Goal: Transaction & Acquisition: Purchase product/service

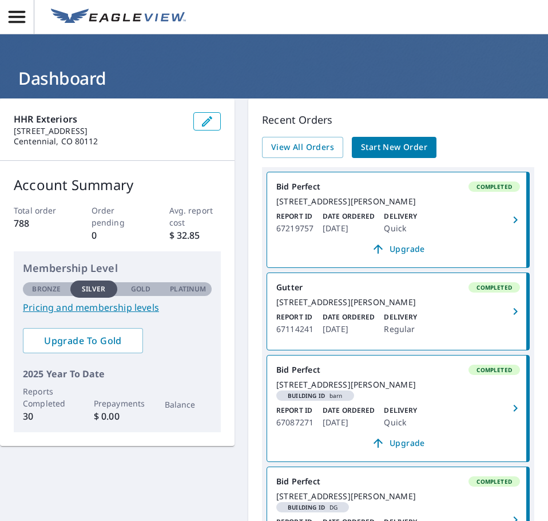
click at [425, 144] on span "Start New Order" at bounding box center [394, 147] width 66 height 14
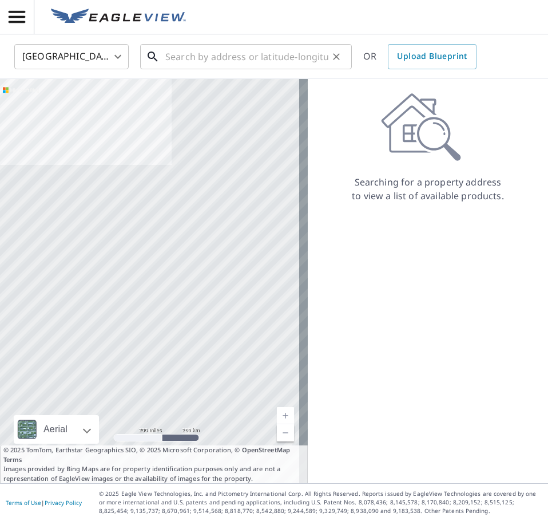
click at [180, 55] on input "text" at bounding box center [246, 57] width 163 height 32
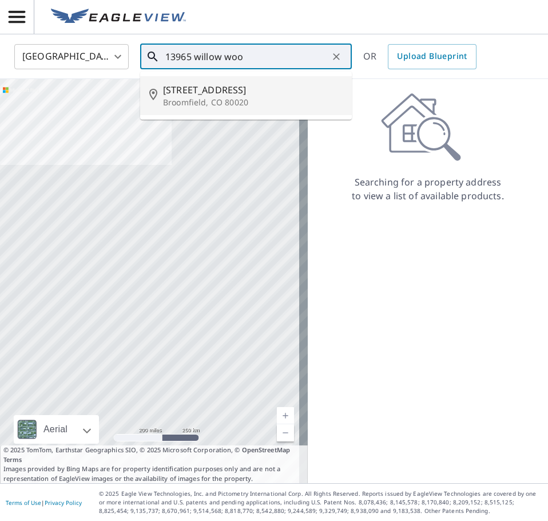
click at [200, 88] on span "[STREET_ADDRESS]" at bounding box center [253, 90] width 180 height 14
type input "[STREET_ADDRESS]"
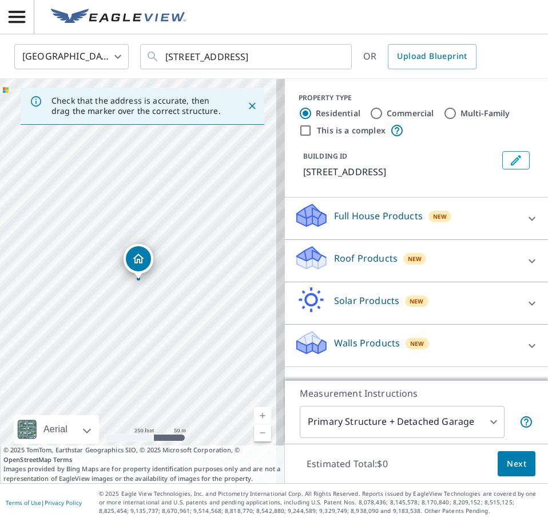
click at [384, 265] on p "Roof Products" at bounding box center [366, 258] width 64 height 14
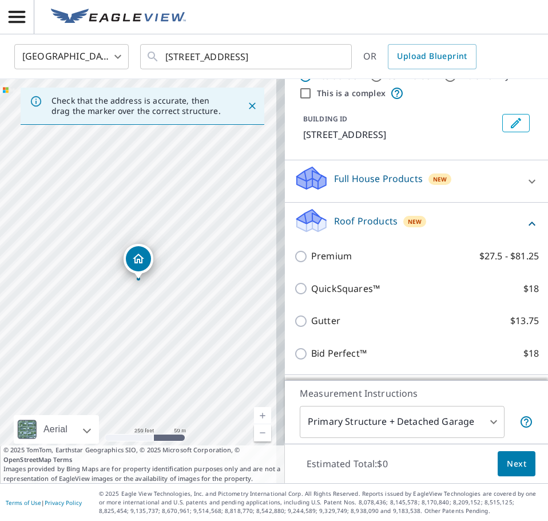
scroll to position [57, 0]
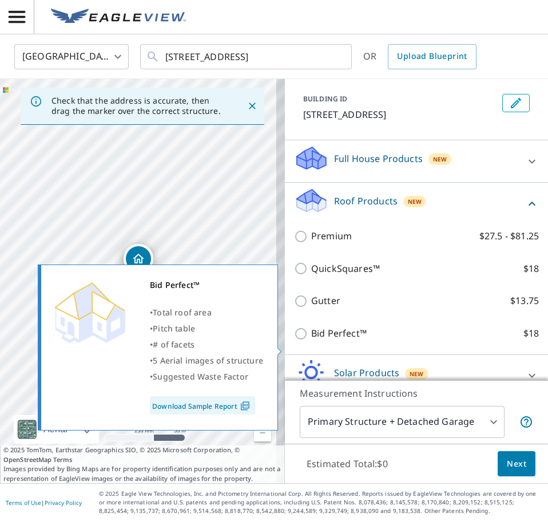
click at [311, 341] on p "Bid Perfect™" at bounding box center [339, 333] width 56 height 14
click at [305, 341] on input "Bid Perfect™ $18" at bounding box center [302, 334] width 17 height 14
checkbox input "true"
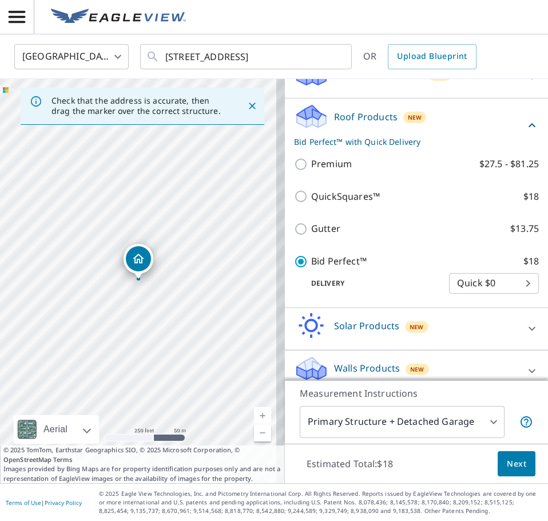
scroll to position [168, 0]
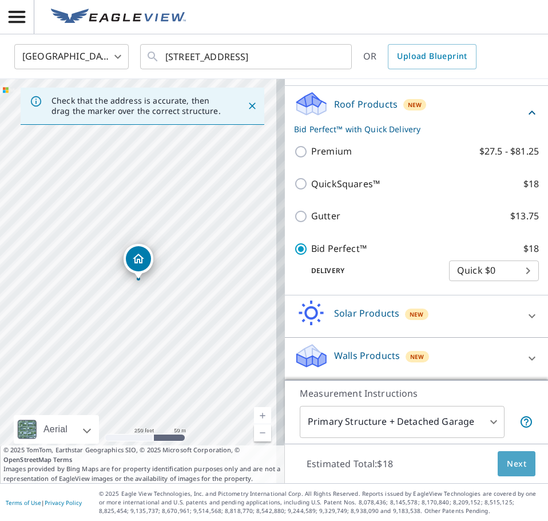
click at [507, 470] on span "Next" at bounding box center [516, 464] width 19 height 14
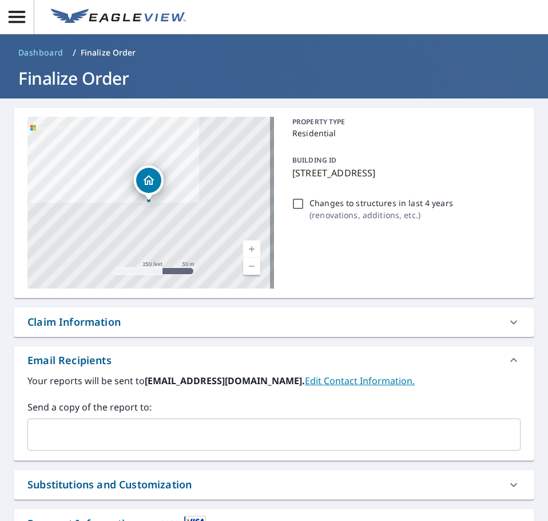
click at [220, 438] on input "text" at bounding box center [266, 435] width 466 height 22
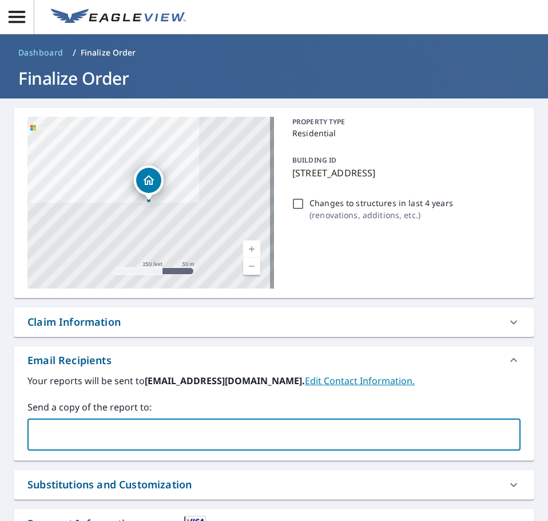
type input "[EMAIL_ADDRESS][DOMAIN_NAME]"
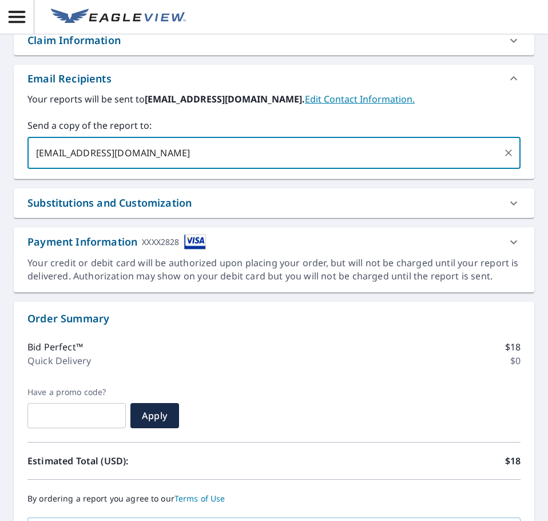
scroll to position [382, 0]
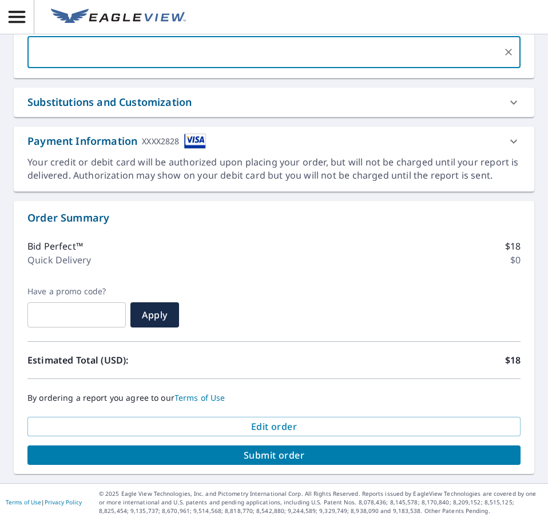
click at [349, 456] on span "Submit order" at bounding box center [274, 455] width 475 height 13
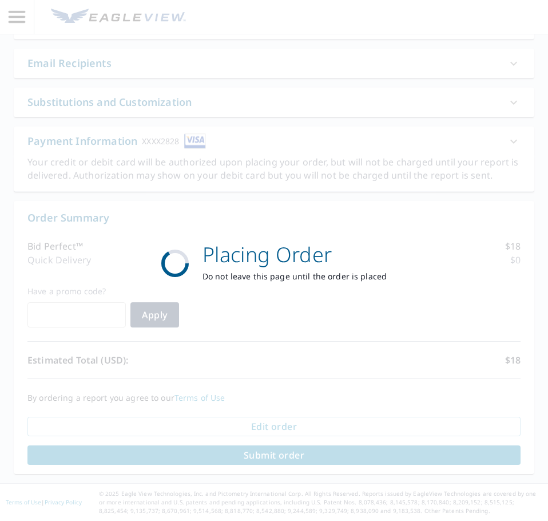
scroll to position [298, 0]
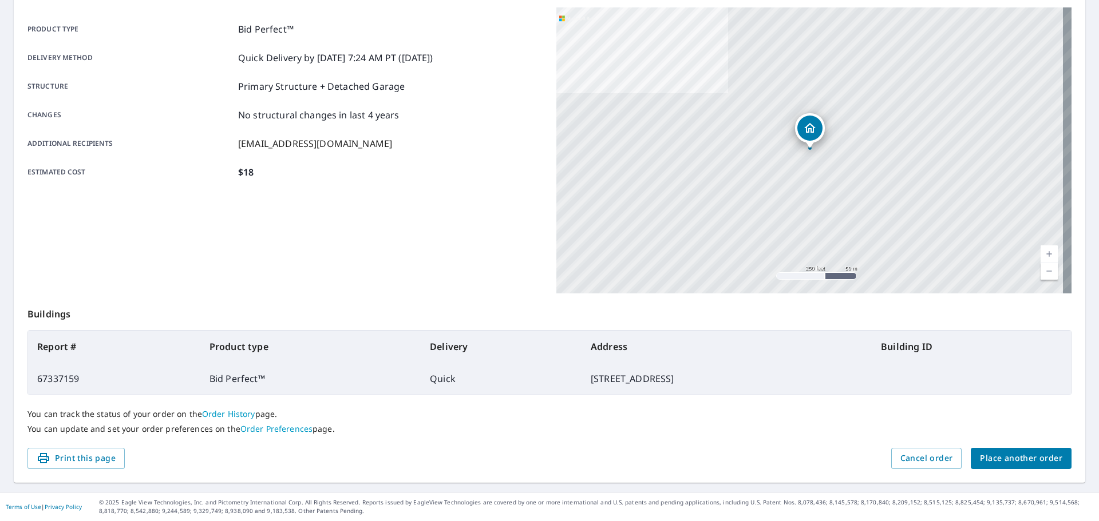
scroll to position [152, 0]
